Goal: Information Seeking & Learning: Understand process/instructions

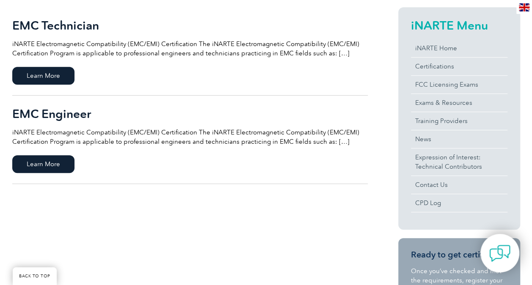
scroll to position [220, 0]
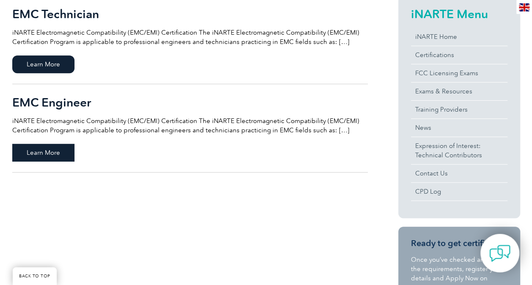
click at [46, 155] on span "Learn More" at bounding box center [43, 153] width 62 height 18
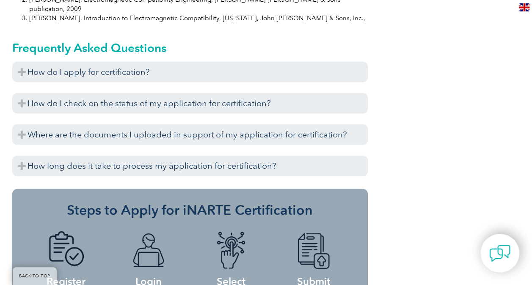
scroll to position [968, 0]
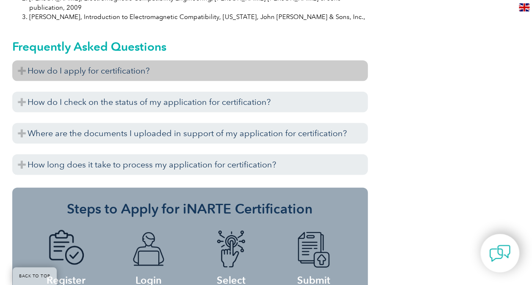
click at [67, 61] on h3 "How do I apply for certification?" at bounding box center [190, 71] width 356 height 21
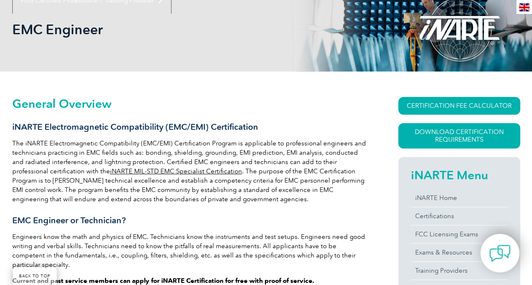
scroll to position [117, 0]
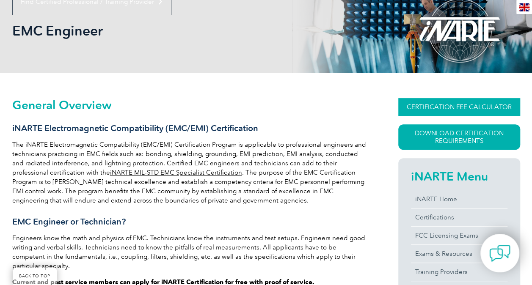
click at [438, 105] on link "CERTIFICATION FEE CALCULATOR" at bounding box center [460, 107] width 122 height 18
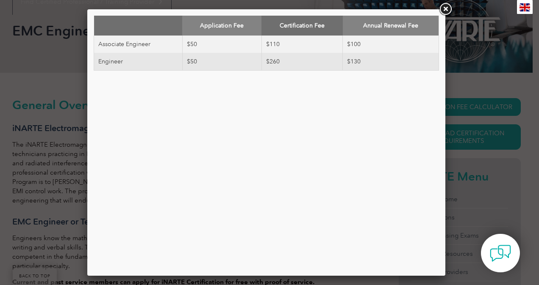
click at [444, 12] on link at bounding box center [444, 9] width 15 height 15
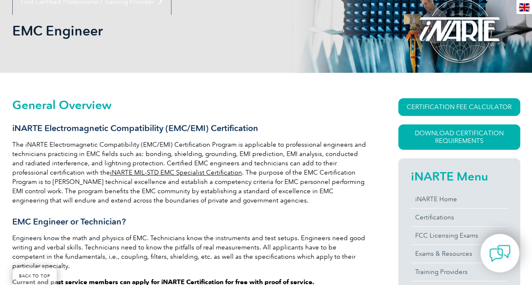
click at [182, 171] on link "iNARTE MIL-STD EMC Specialist Certification" at bounding box center [176, 173] width 132 height 8
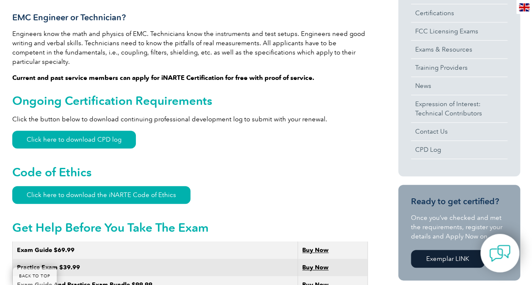
scroll to position [338, 0]
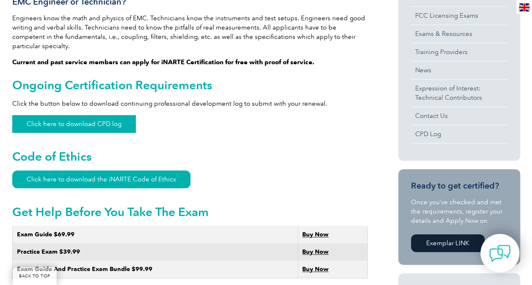
click at [108, 115] on link "Click here to download CPD log" at bounding box center [74, 124] width 124 height 18
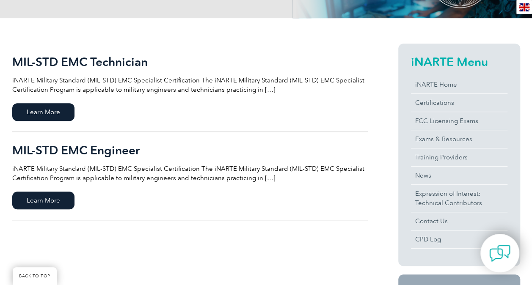
scroll to position [152, 0]
